Goal: Task Accomplishment & Management: Manage account settings

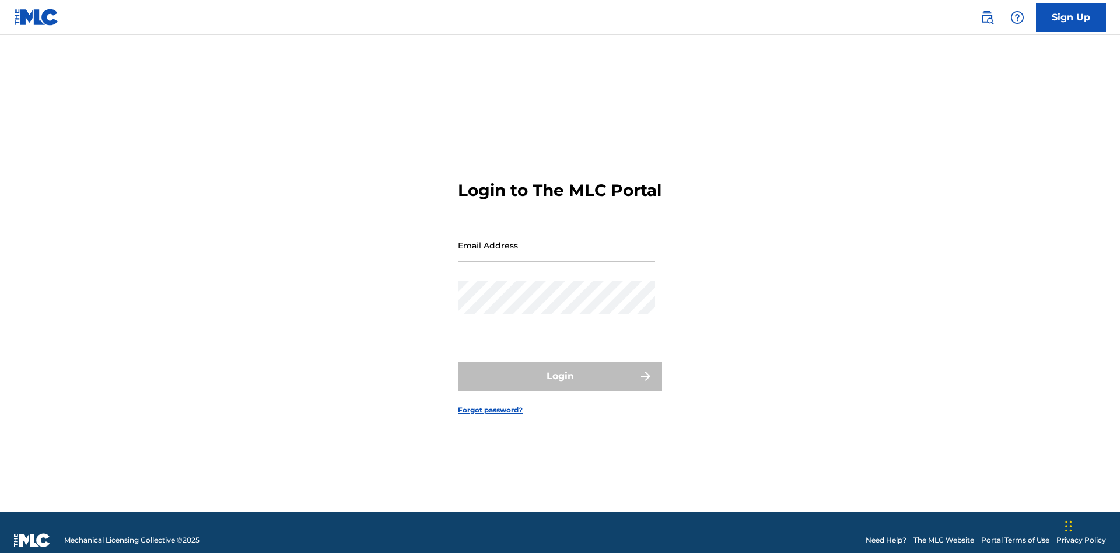
scroll to position [15, 0]
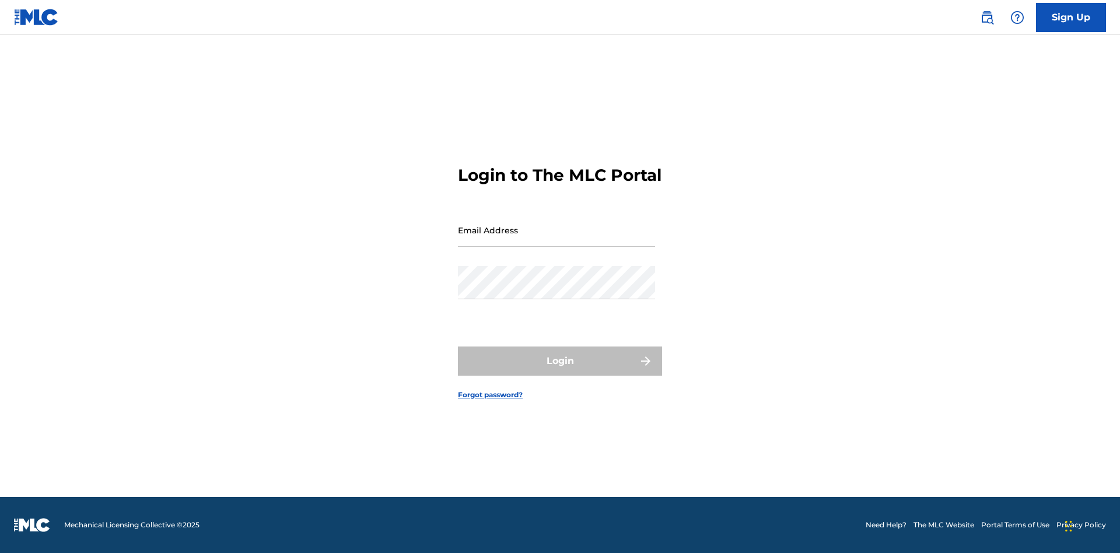
click at [556, 240] on input "Email Address" at bounding box center [556, 229] width 197 height 33
type input "[PERSON_NAME][EMAIL_ADDRESS][DOMAIN_NAME]"
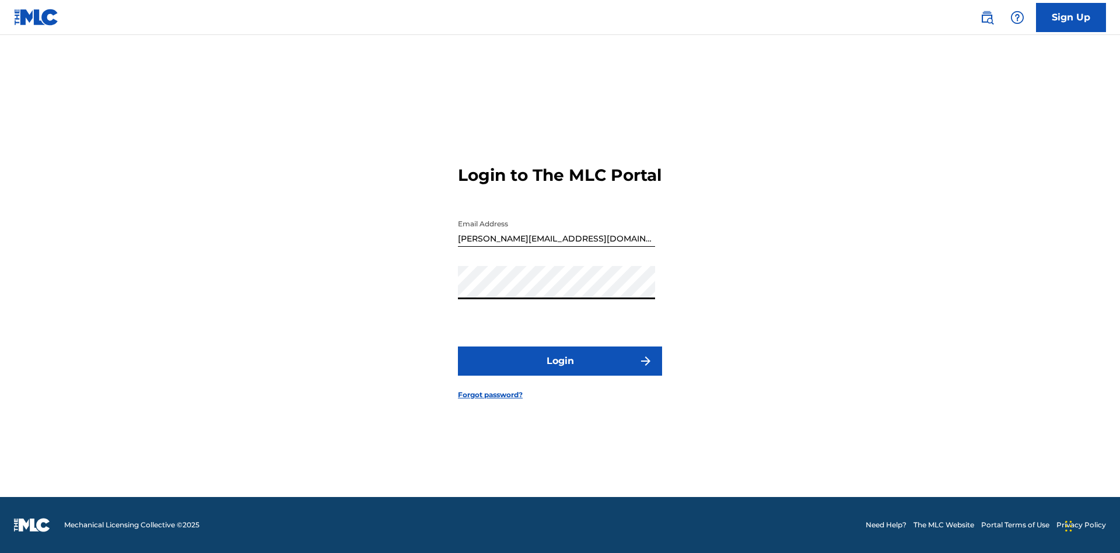
click at [560, 371] on button "Login" at bounding box center [560, 360] width 204 height 29
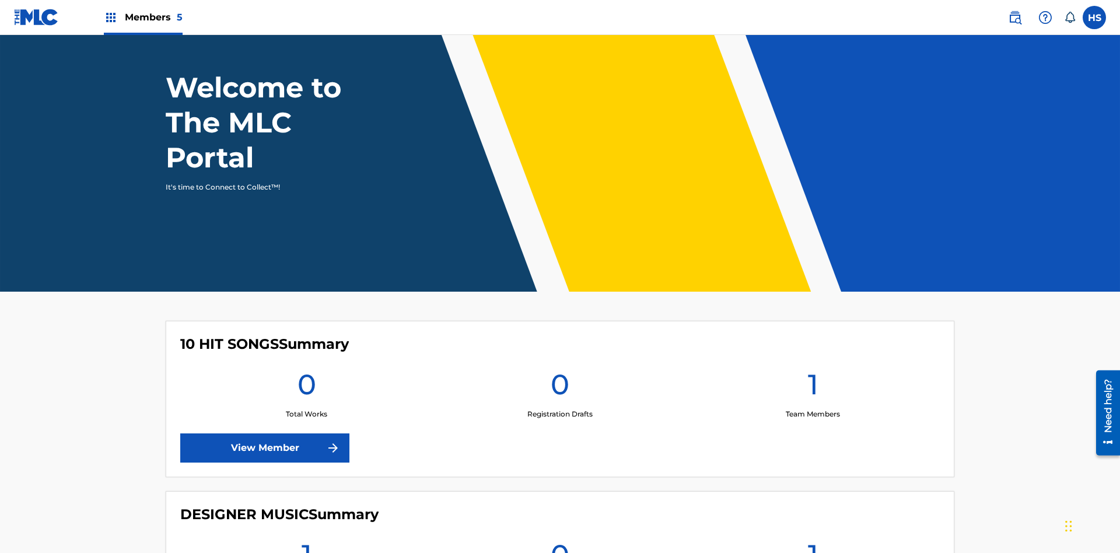
scroll to position [414, 0]
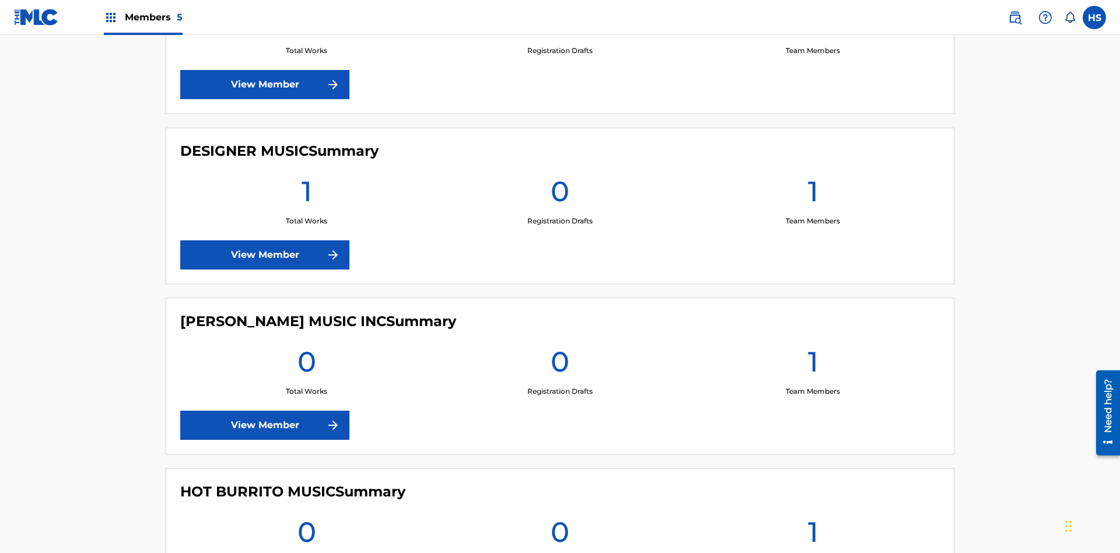
click at [265, 85] on link "View Member" at bounding box center [264, 84] width 169 height 29
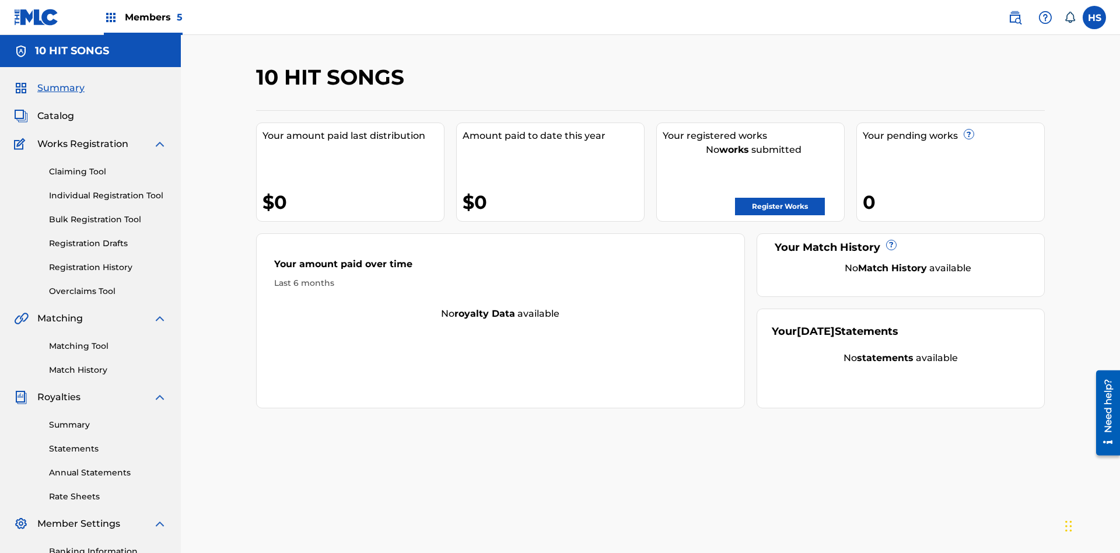
click at [142, 17] on span "Members 5" at bounding box center [154, 16] width 58 height 13
click at [156, 59] on img at bounding box center [156, 58] width 24 height 23
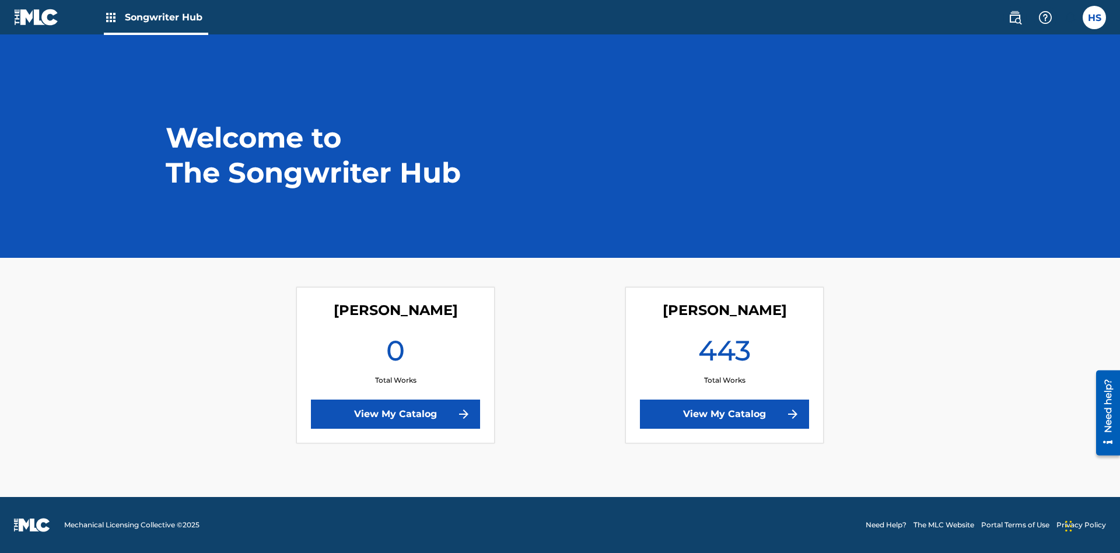
click at [724, 414] on link "View My Catalog" at bounding box center [724, 414] width 169 height 29
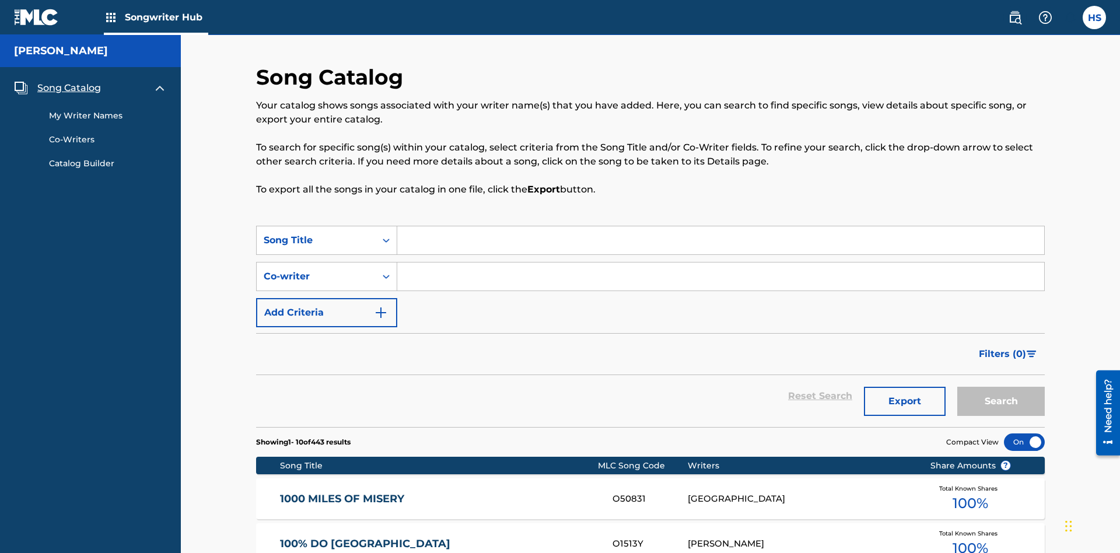
scroll to position [11, 0]
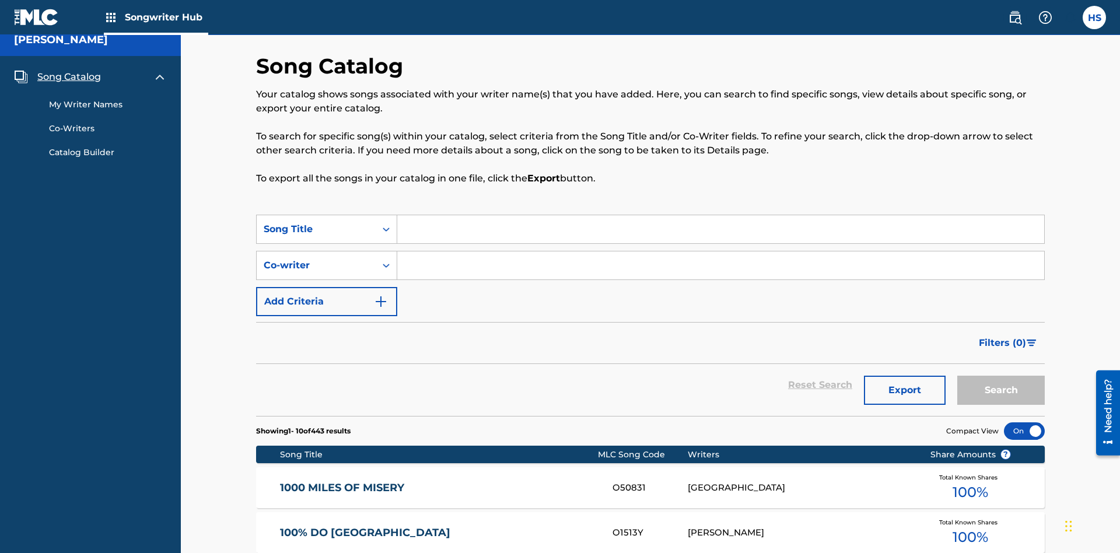
click at [69, 77] on span "Song Catalog" at bounding box center [69, 77] width 64 height 14
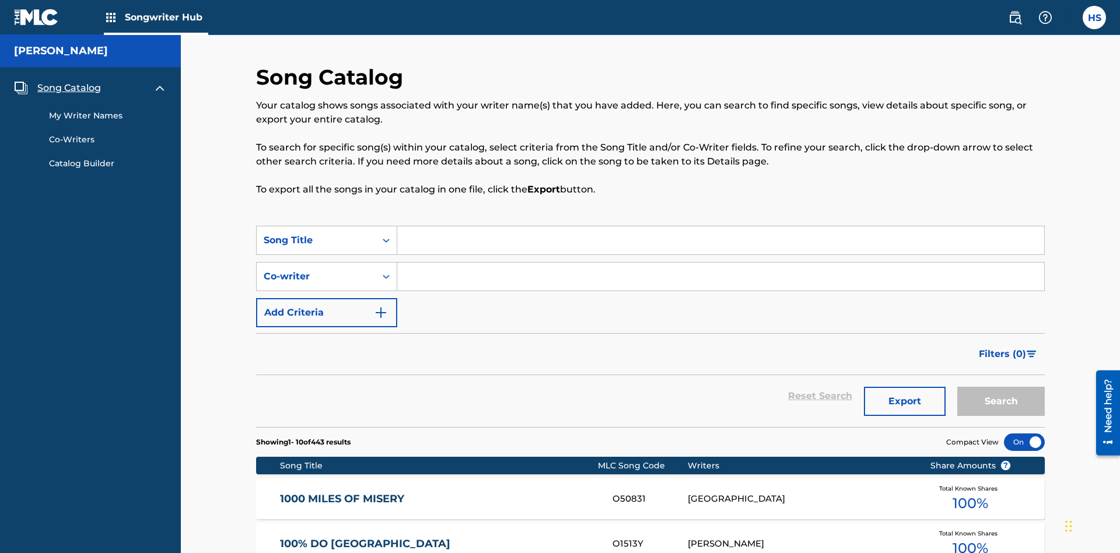
scroll to position [40, 0]
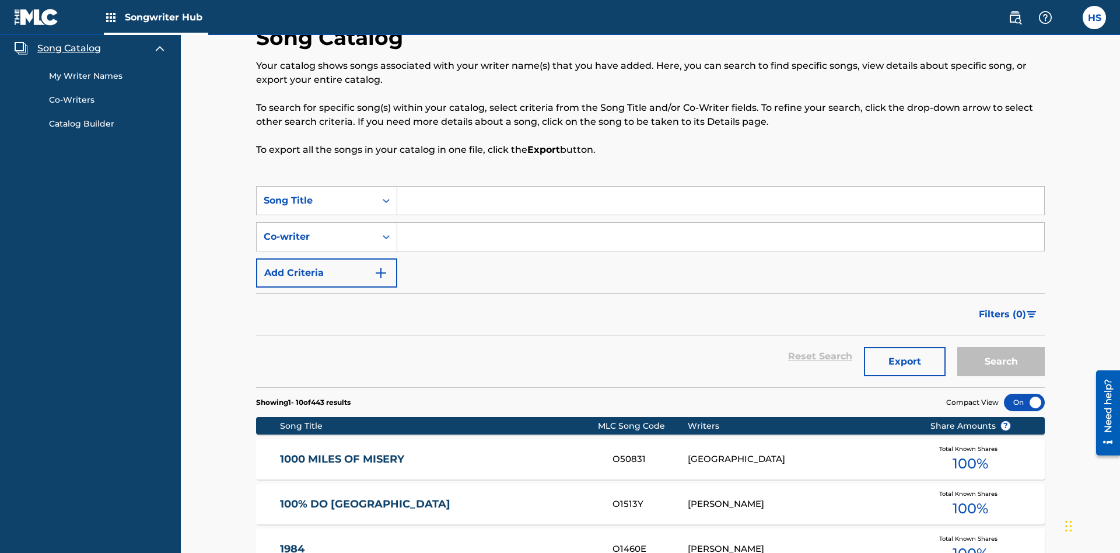
click at [108, 76] on link "My Writer Names" at bounding box center [108, 76] width 118 height 12
